Goal: Complete application form

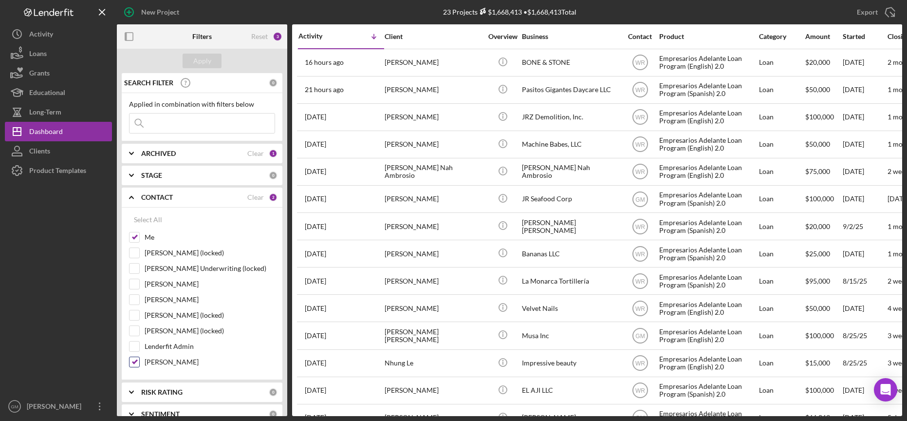
click at [134, 362] on input "[PERSON_NAME]" at bounding box center [135, 362] width 10 height 10
checkbox input "false"
click at [202, 62] on div "Apply" at bounding box center [202, 61] width 18 height 15
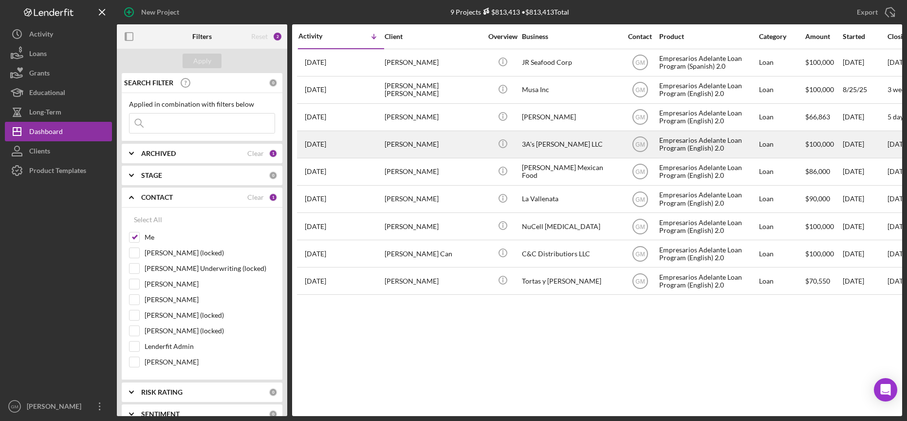
drag, startPoint x: 57, startPoint y: 132, endPoint x: 304, endPoint y: 154, distance: 248.0
click at [57, 132] on div "Dashboard" at bounding box center [46, 133] width 34 height 22
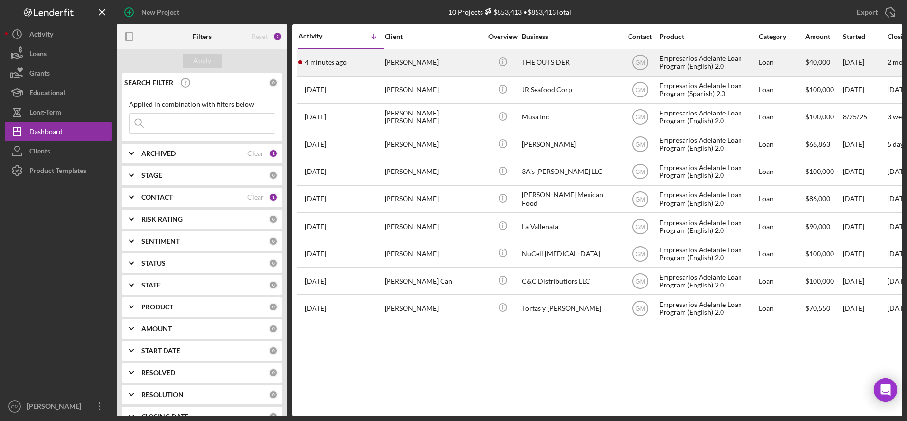
click at [430, 58] on div "[PERSON_NAME]" at bounding box center [433, 63] width 97 height 26
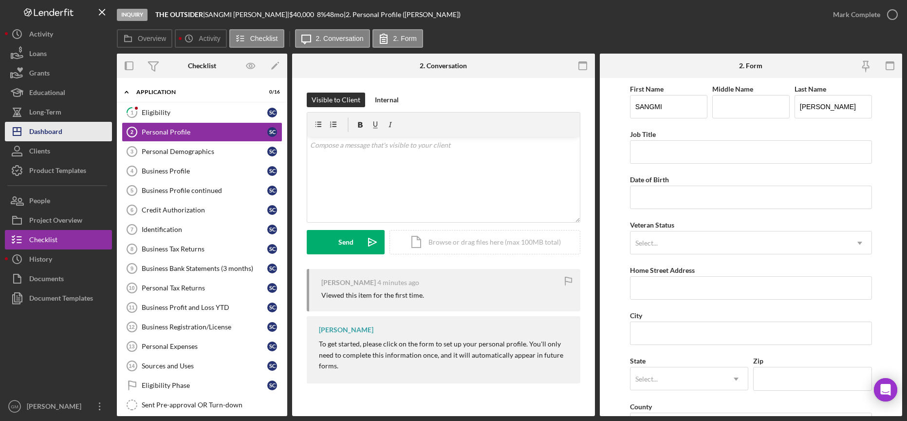
click at [54, 126] on div "Dashboard" at bounding box center [45, 133] width 33 height 22
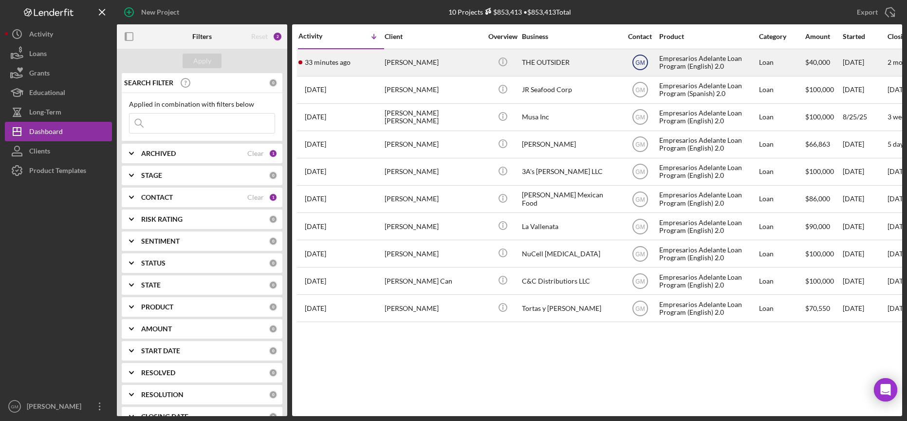
click at [643, 66] on text "GM" at bounding box center [640, 62] width 9 height 7
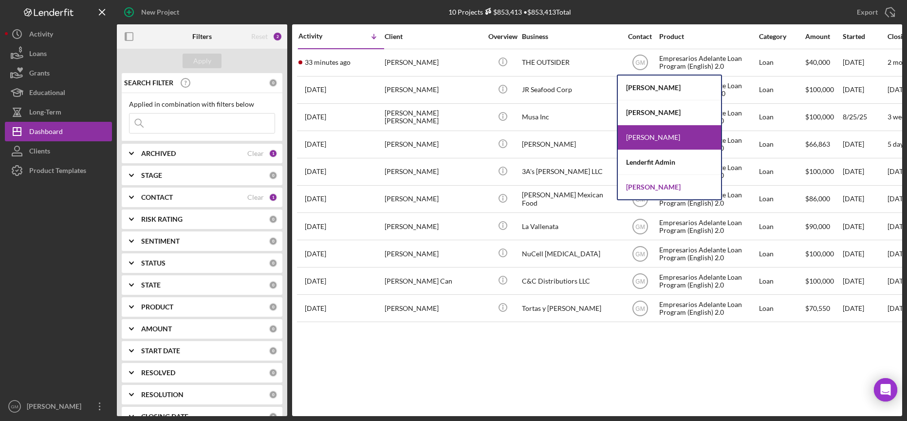
click at [651, 191] on div "[PERSON_NAME]" at bounding box center [669, 187] width 103 height 24
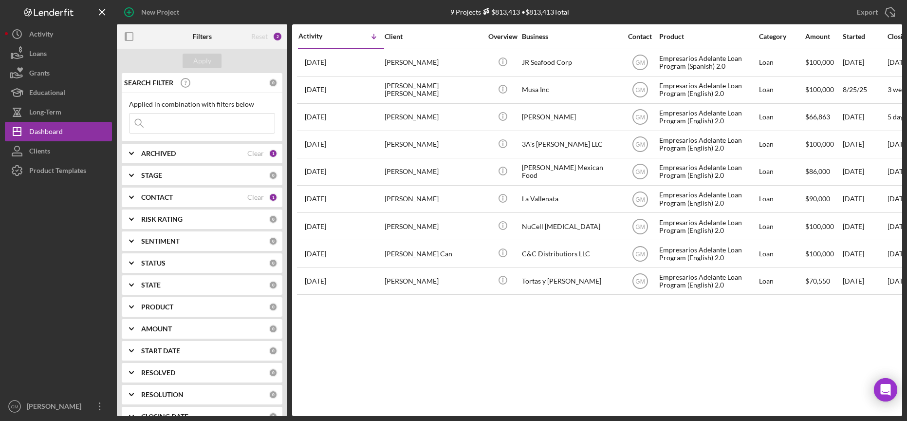
scroll to position [14, 0]
